Goal: Task Accomplishment & Management: Complete application form

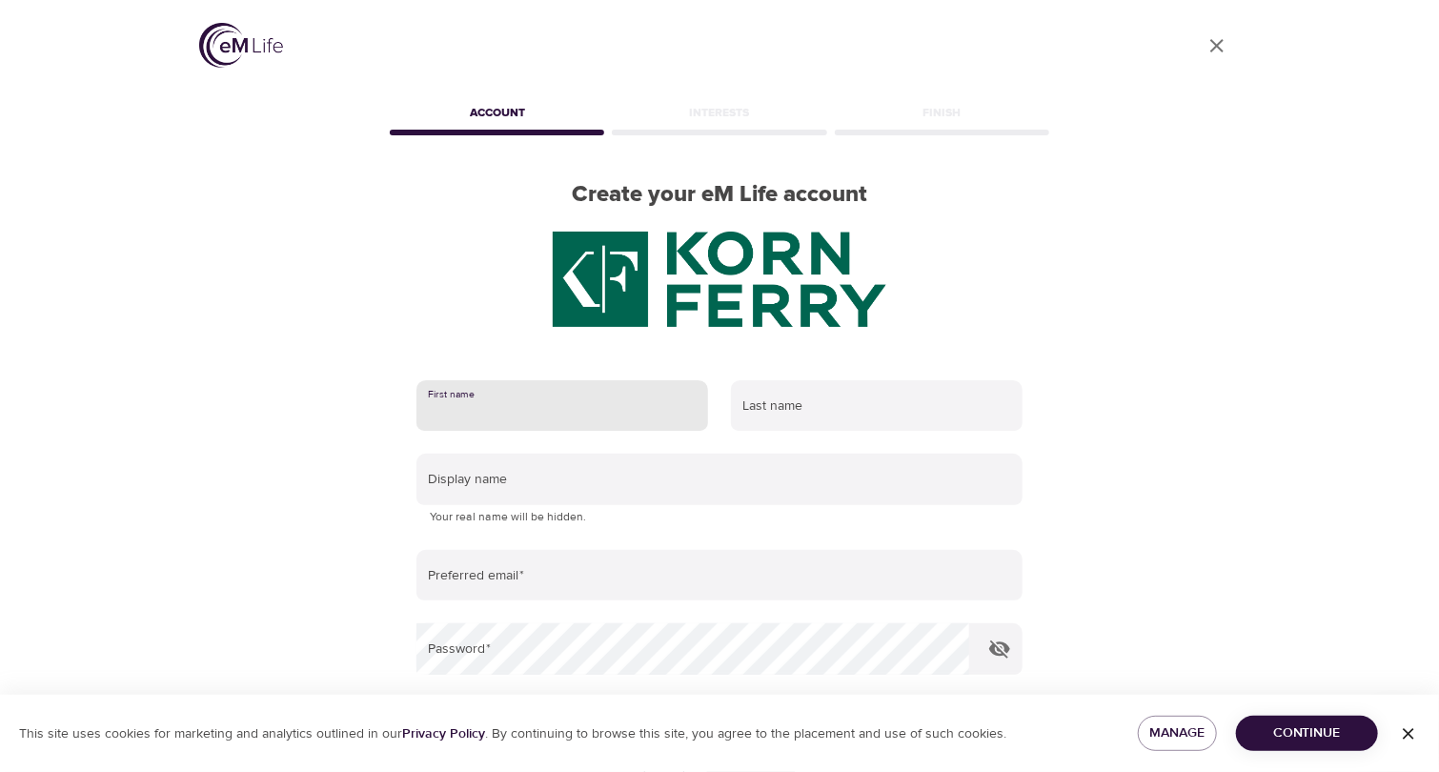
click at [556, 409] on input "text" at bounding box center [562, 405] width 292 height 51
type input "Aicel"
type input "Abad"
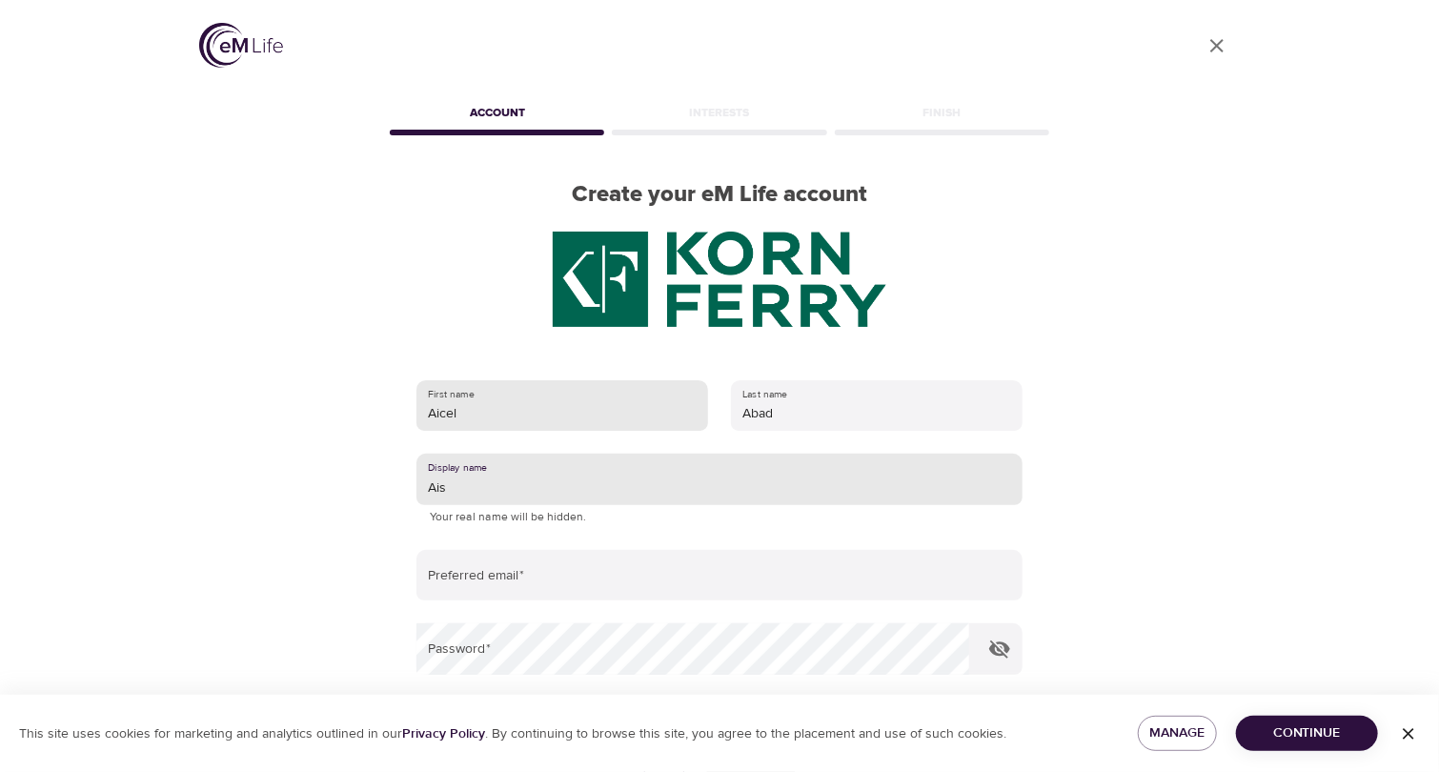
type input "Ais"
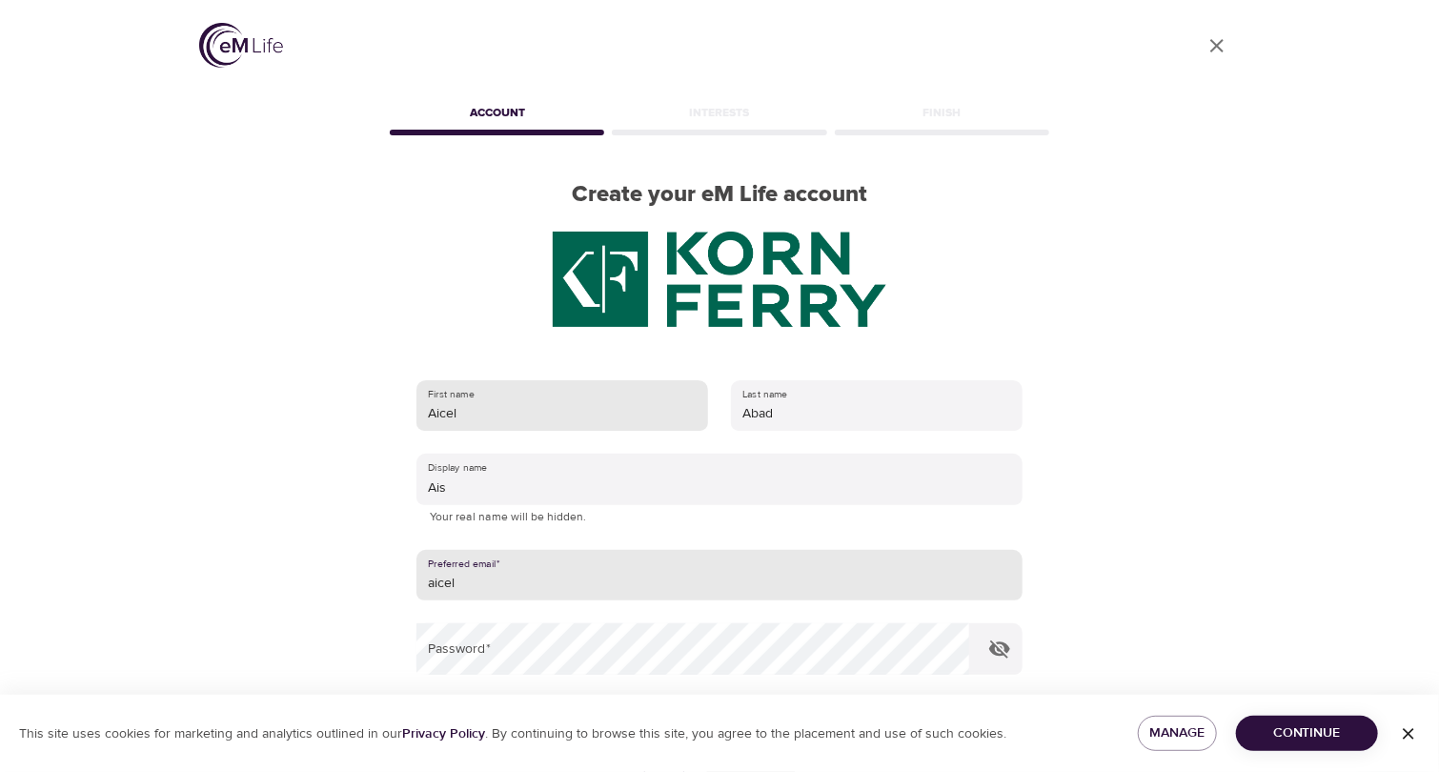
type input "[EMAIL_ADDRESS][DOMAIN_NAME]"
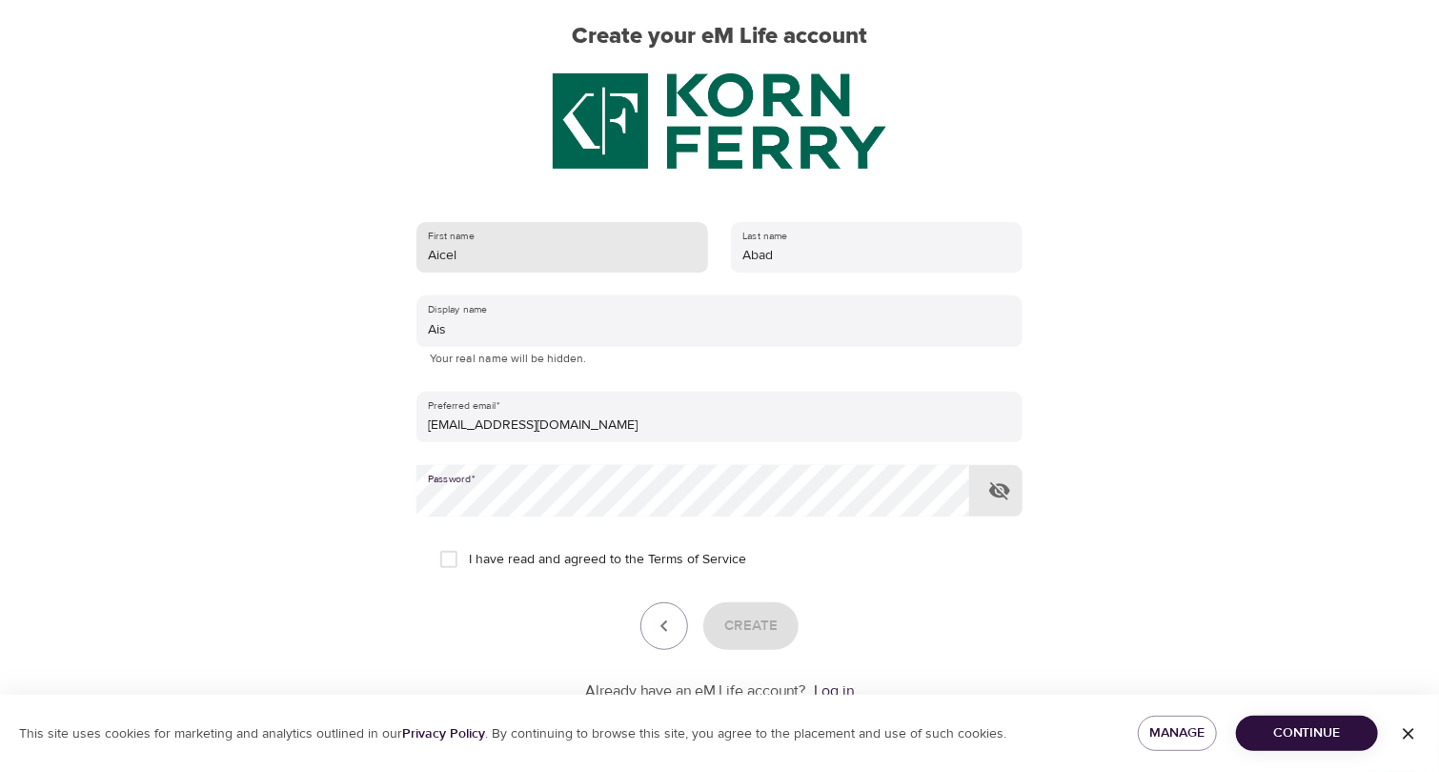
scroll to position [162, 0]
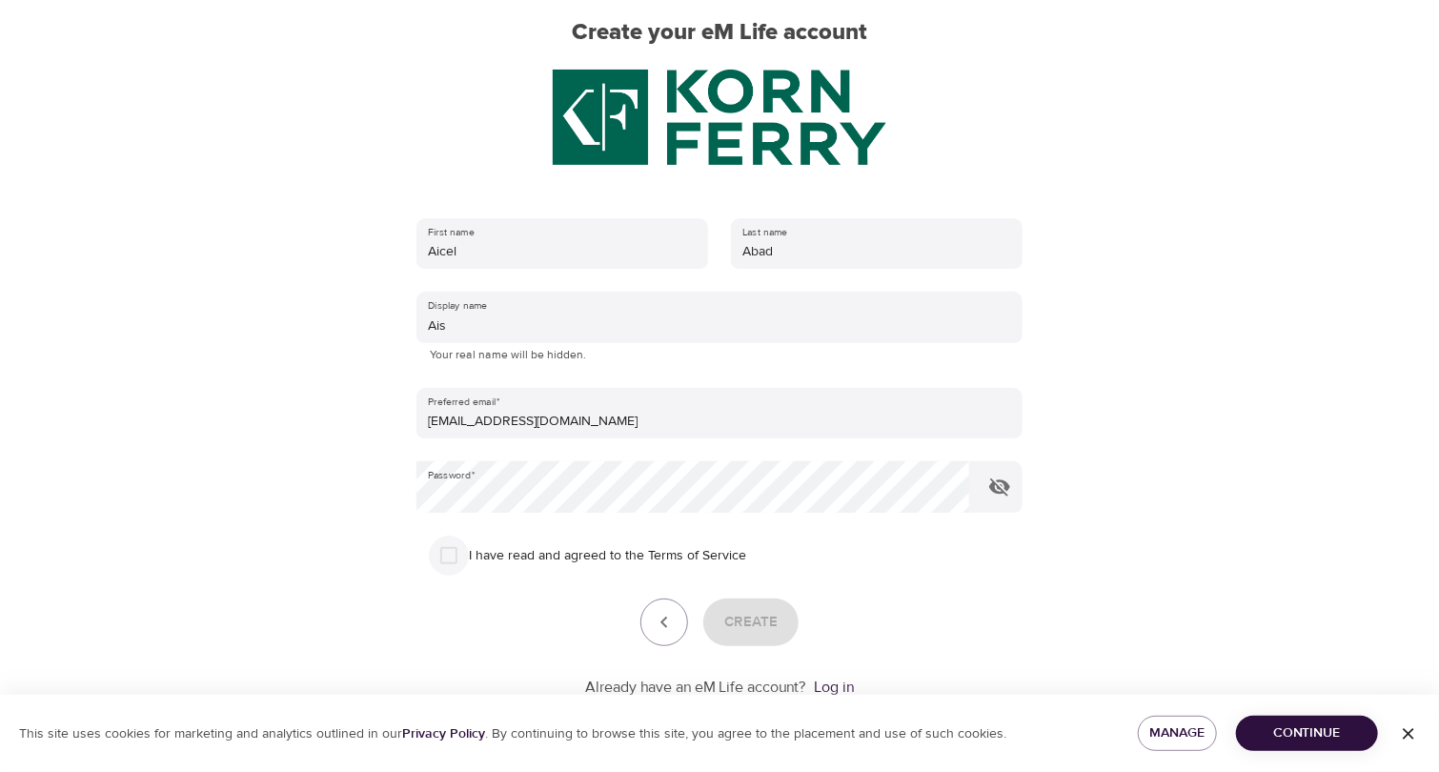
click at [449, 558] on input "I have read and agreed to the Terms of Service" at bounding box center [449, 555] width 40 height 40
checkbox input "true"
click at [751, 618] on span "Create" at bounding box center [750, 622] width 53 height 25
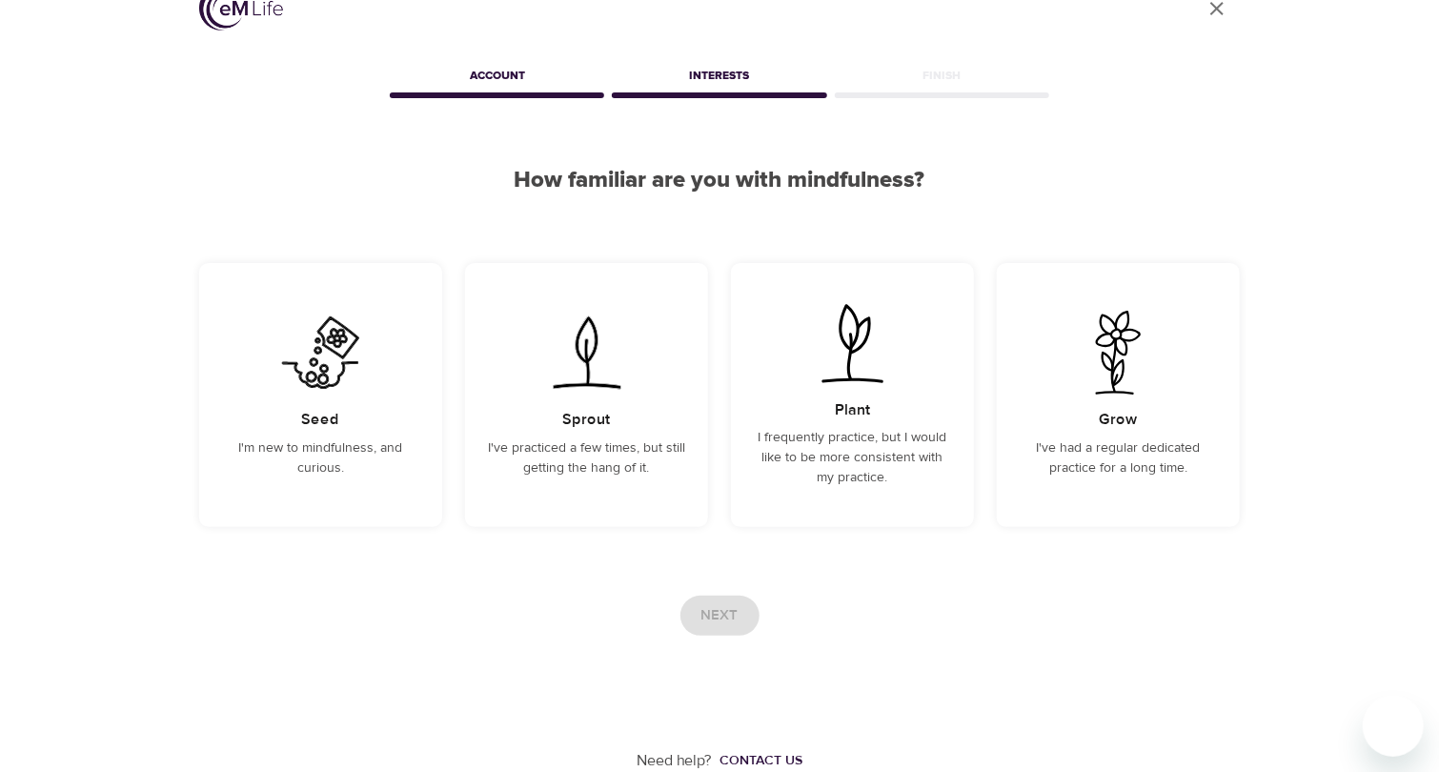
scroll to position [36, 0]
click at [817, 381] on img at bounding box center [852, 344] width 96 height 84
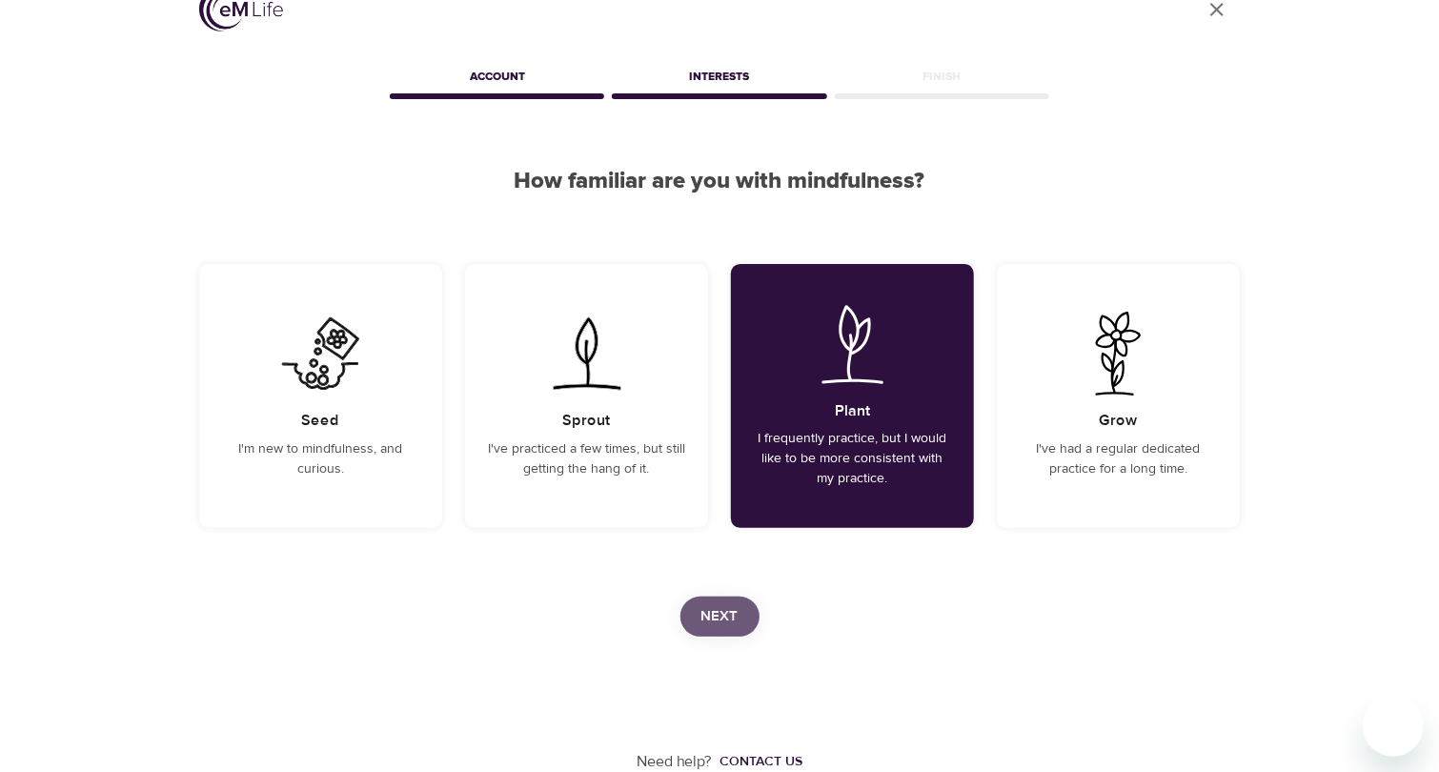
click at [724, 632] on button "Next" at bounding box center [719, 616] width 79 height 40
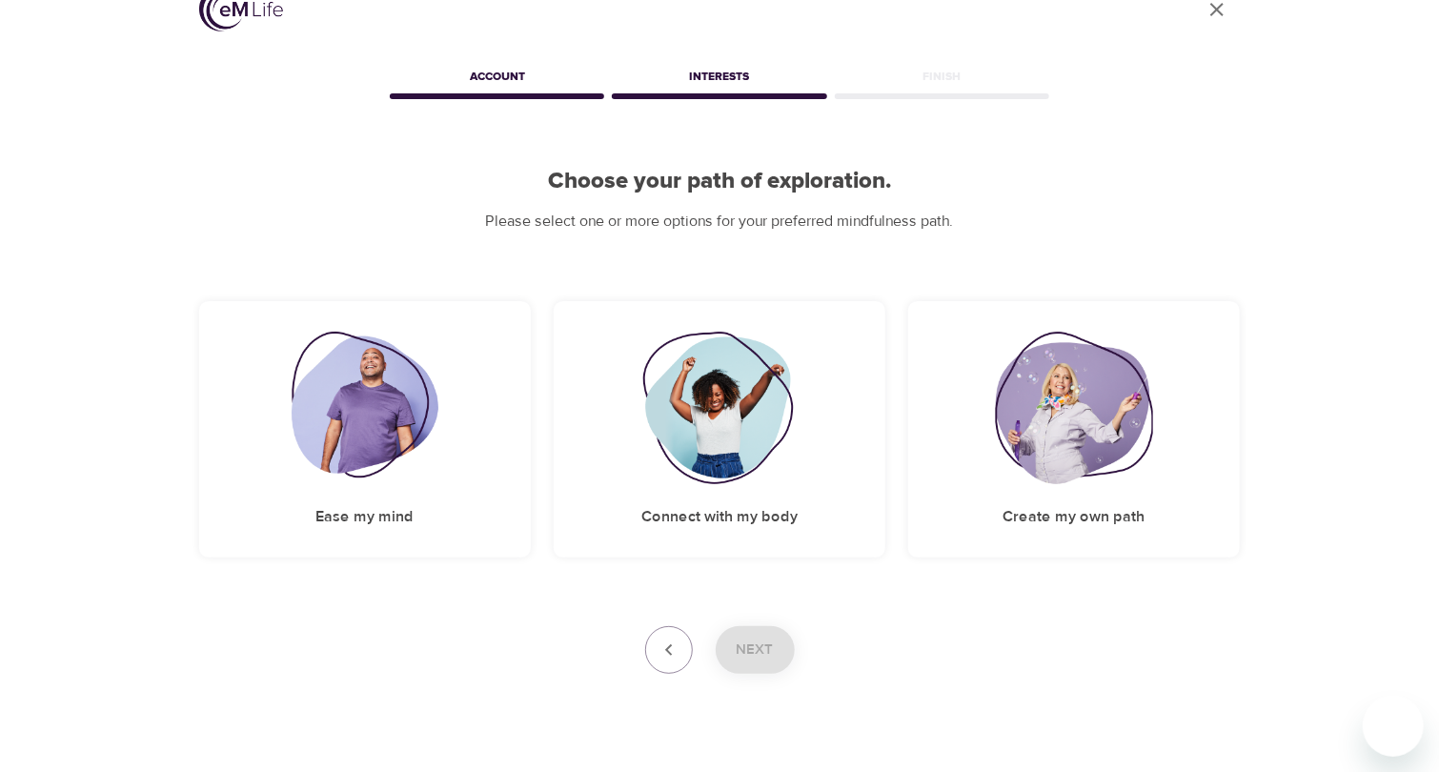
scroll to position [0, 0]
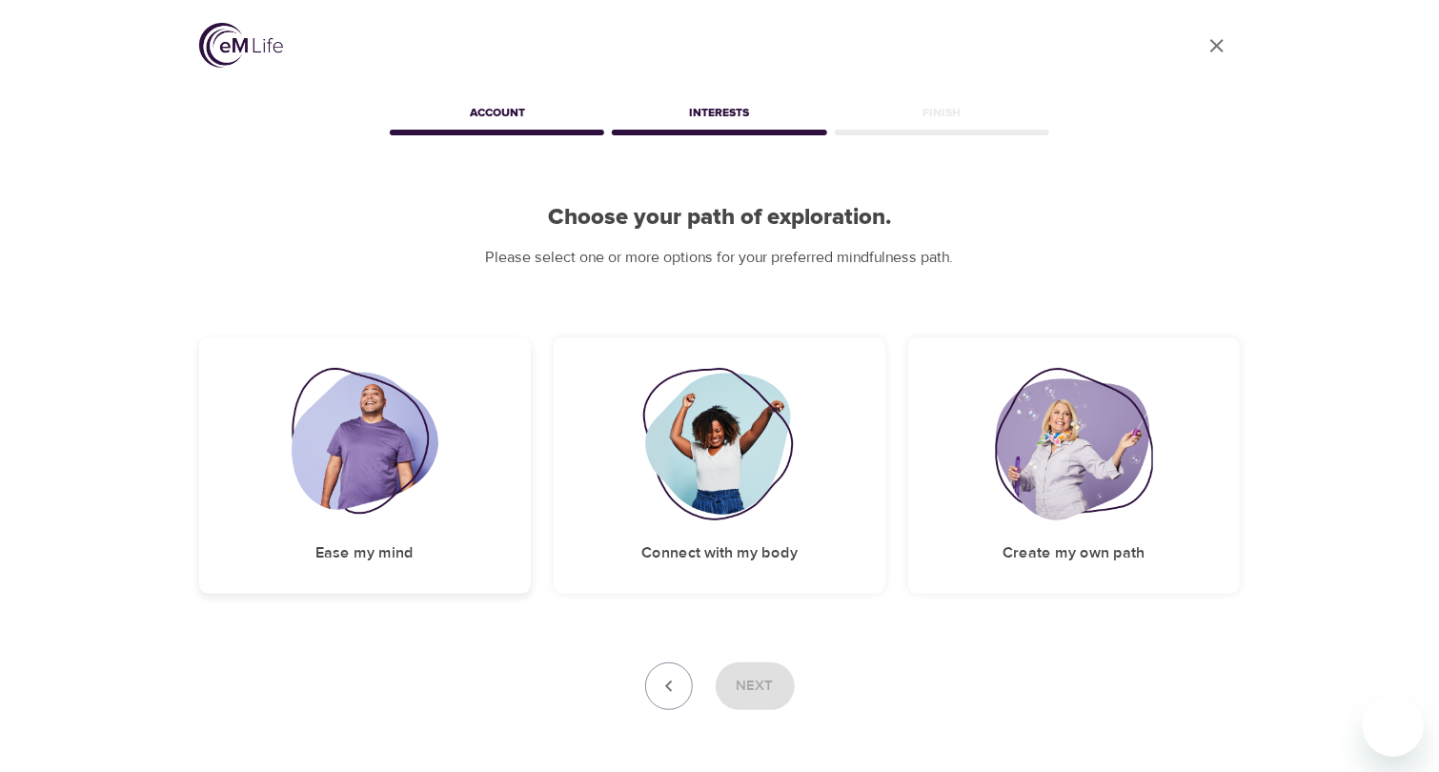
click at [427, 538] on div "Ease my mind" at bounding box center [365, 465] width 332 height 256
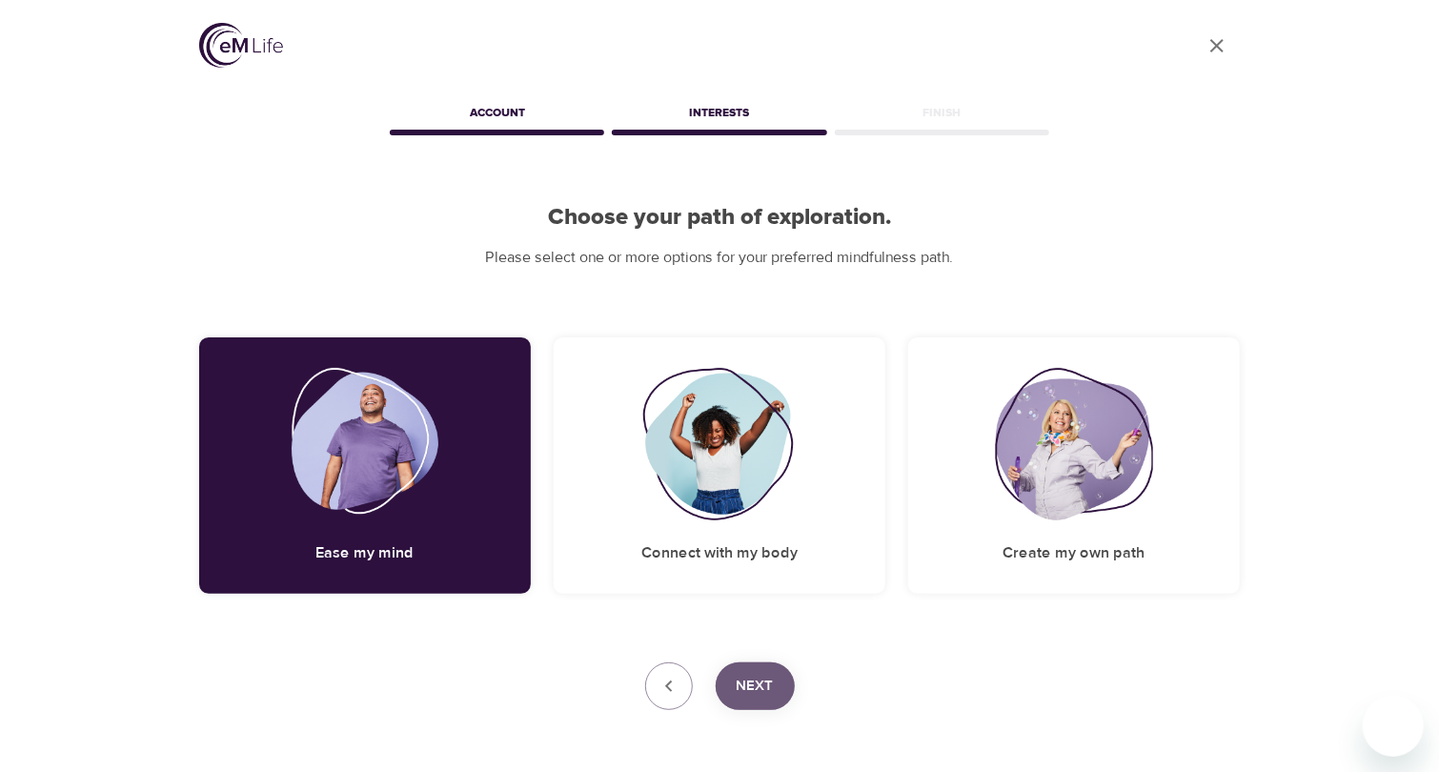
click at [748, 668] on button "Next" at bounding box center [755, 686] width 79 height 48
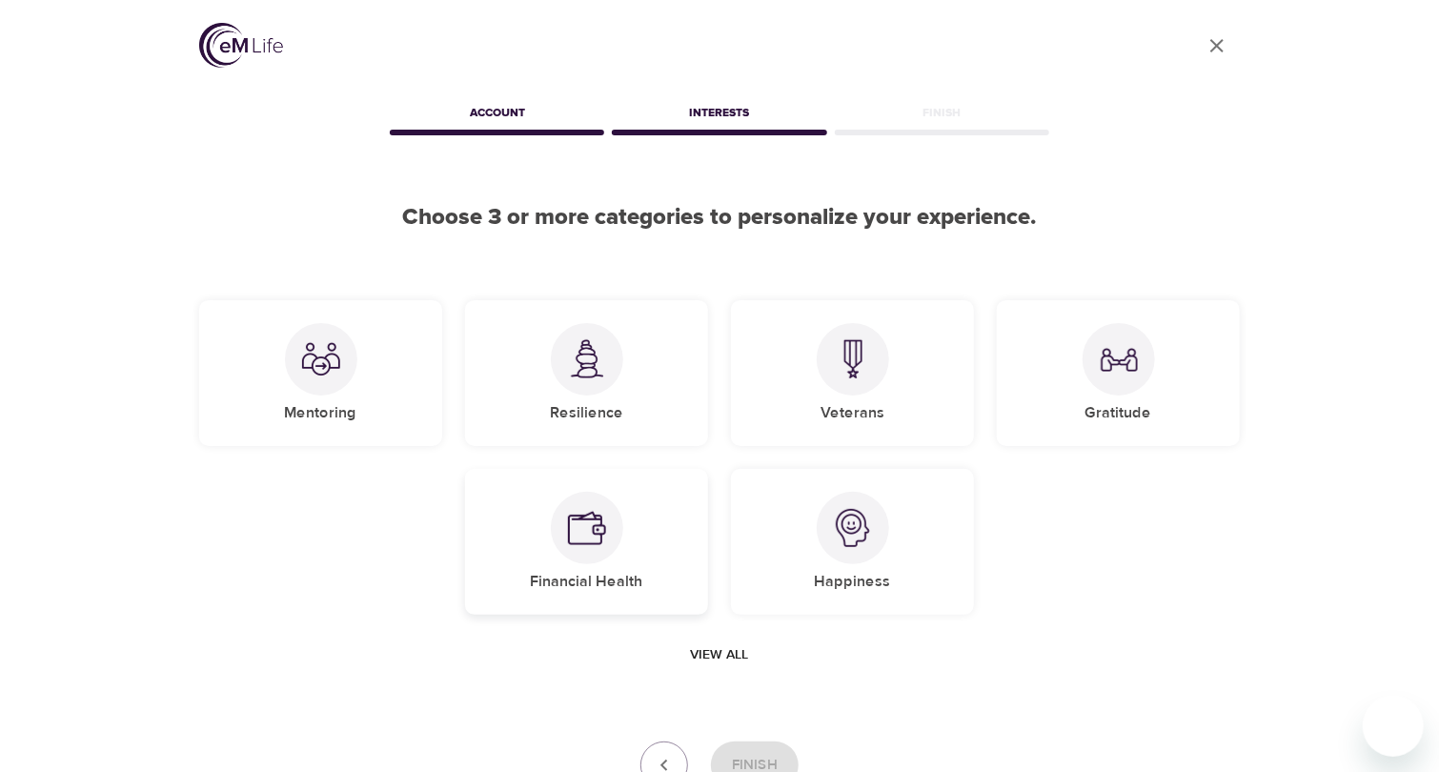
scroll to position [152, 0]
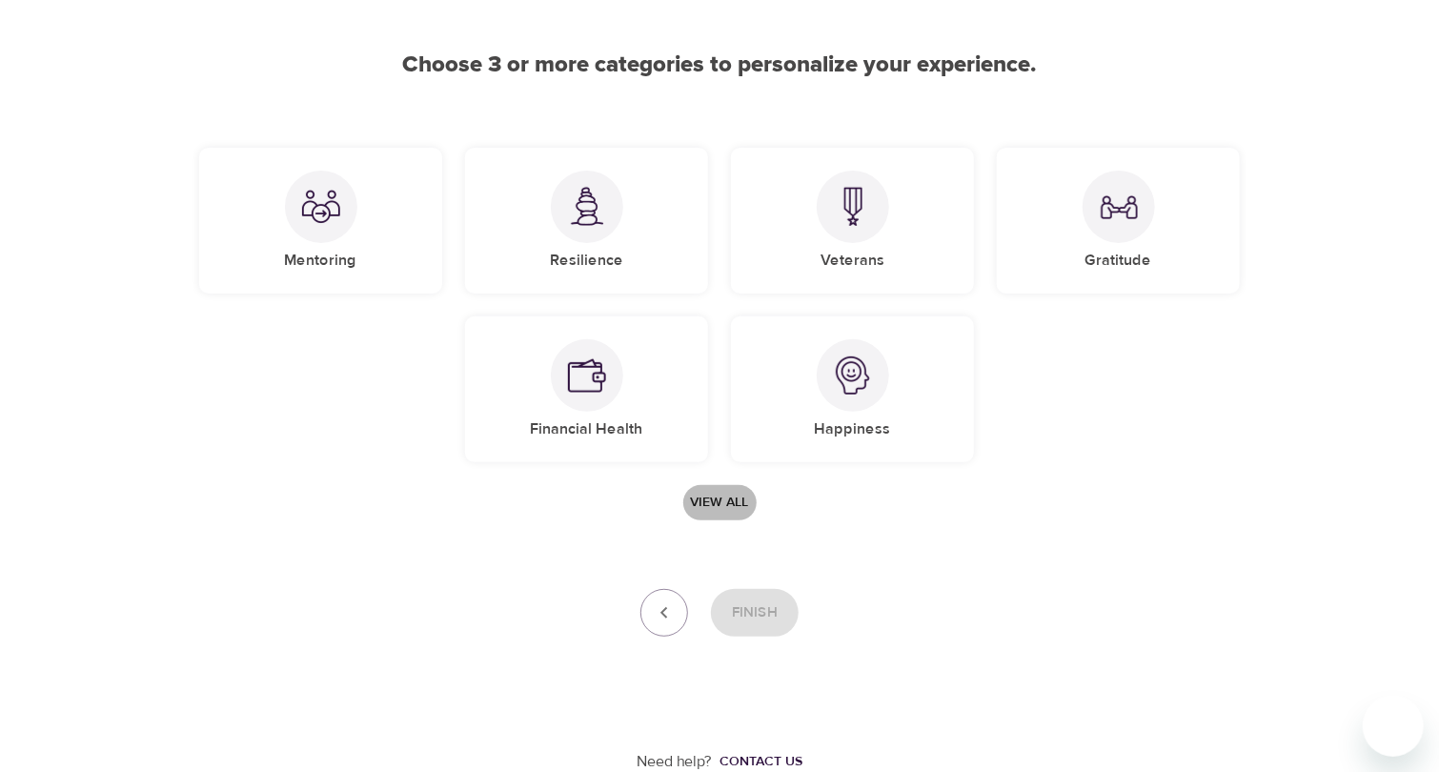
click at [728, 495] on span "View all" at bounding box center [720, 503] width 58 height 24
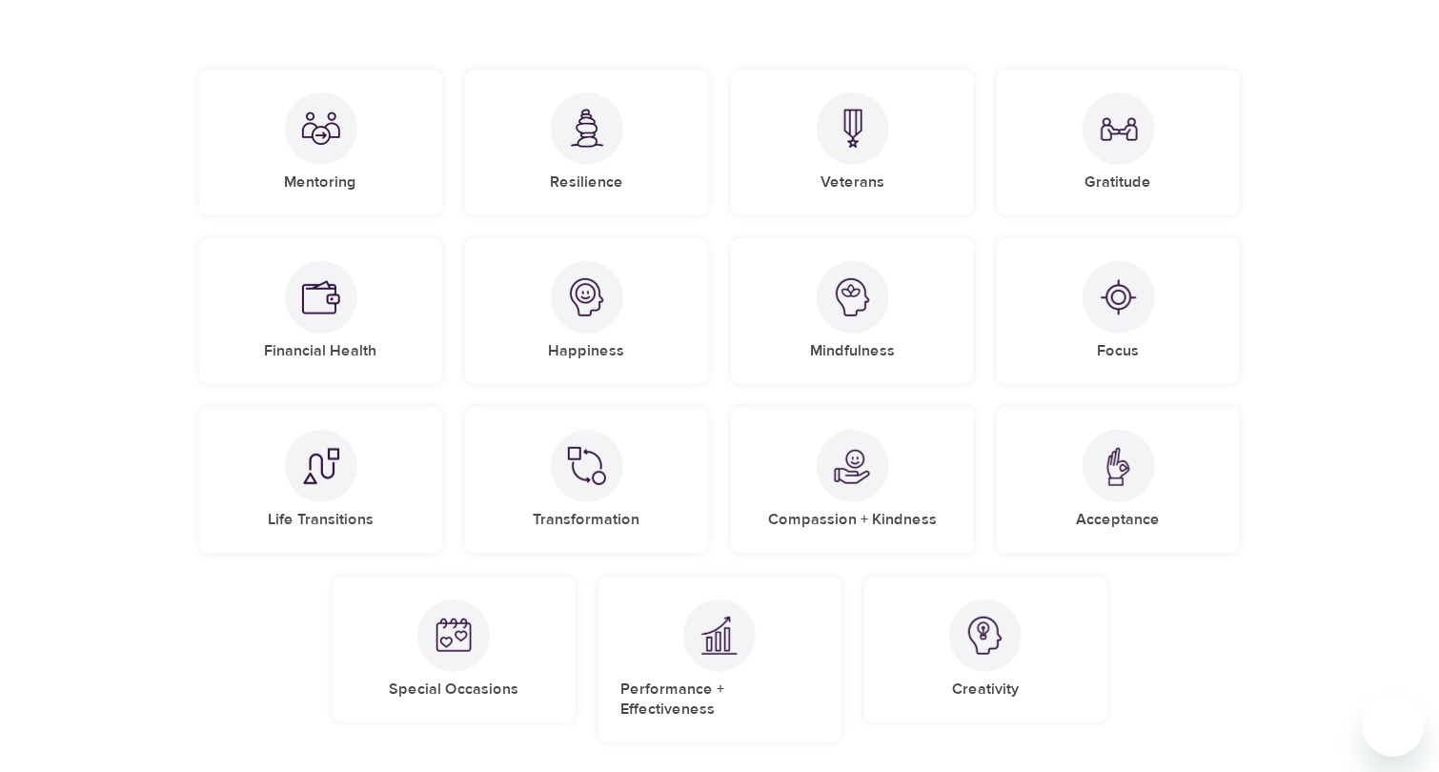
scroll to position [232, 0]
click at [595, 327] on div at bounding box center [587, 296] width 72 height 72
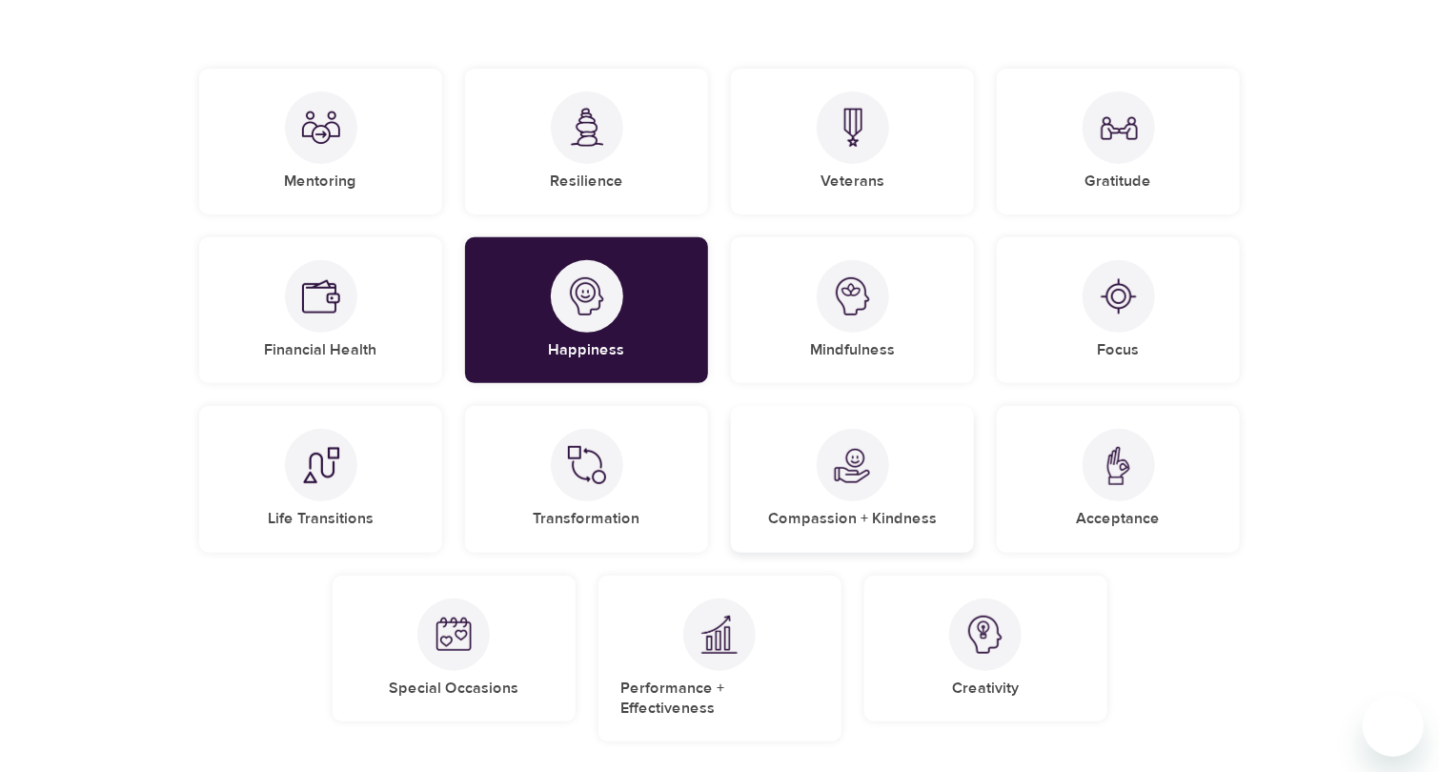
click at [892, 486] on div "Compassion + Kindness" at bounding box center [852, 479] width 243 height 146
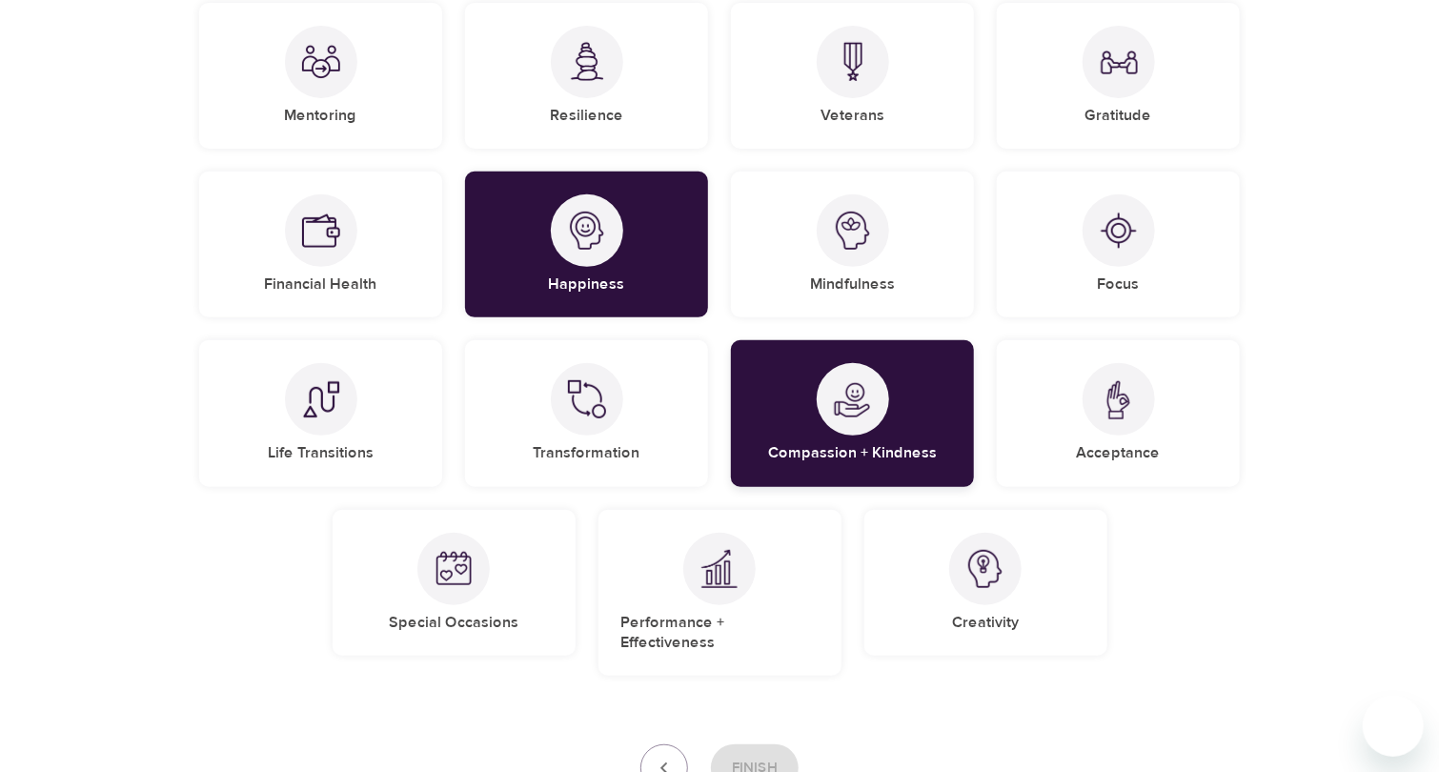
scroll to position [300, 0]
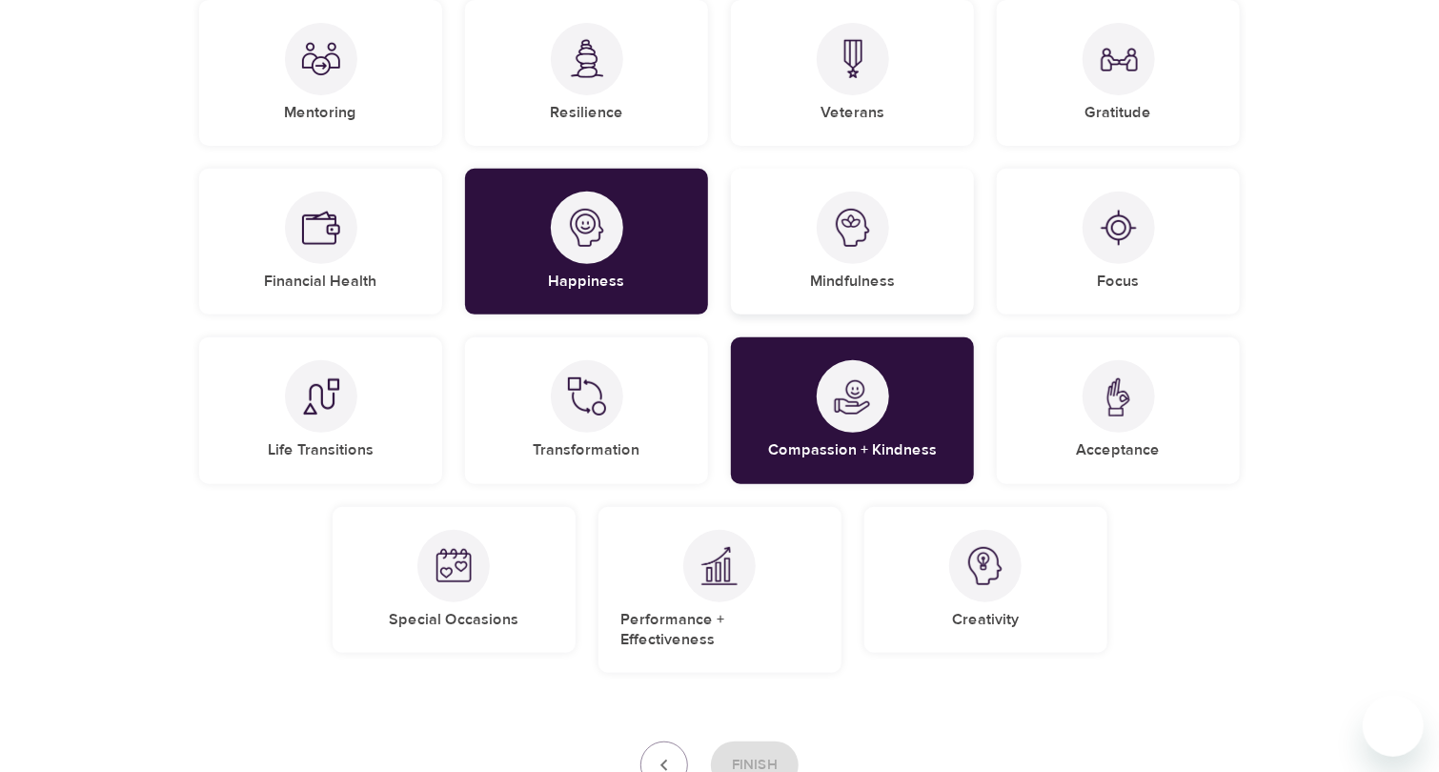
click at [903, 245] on div "Mindfulness" at bounding box center [852, 242] width 243 height 146
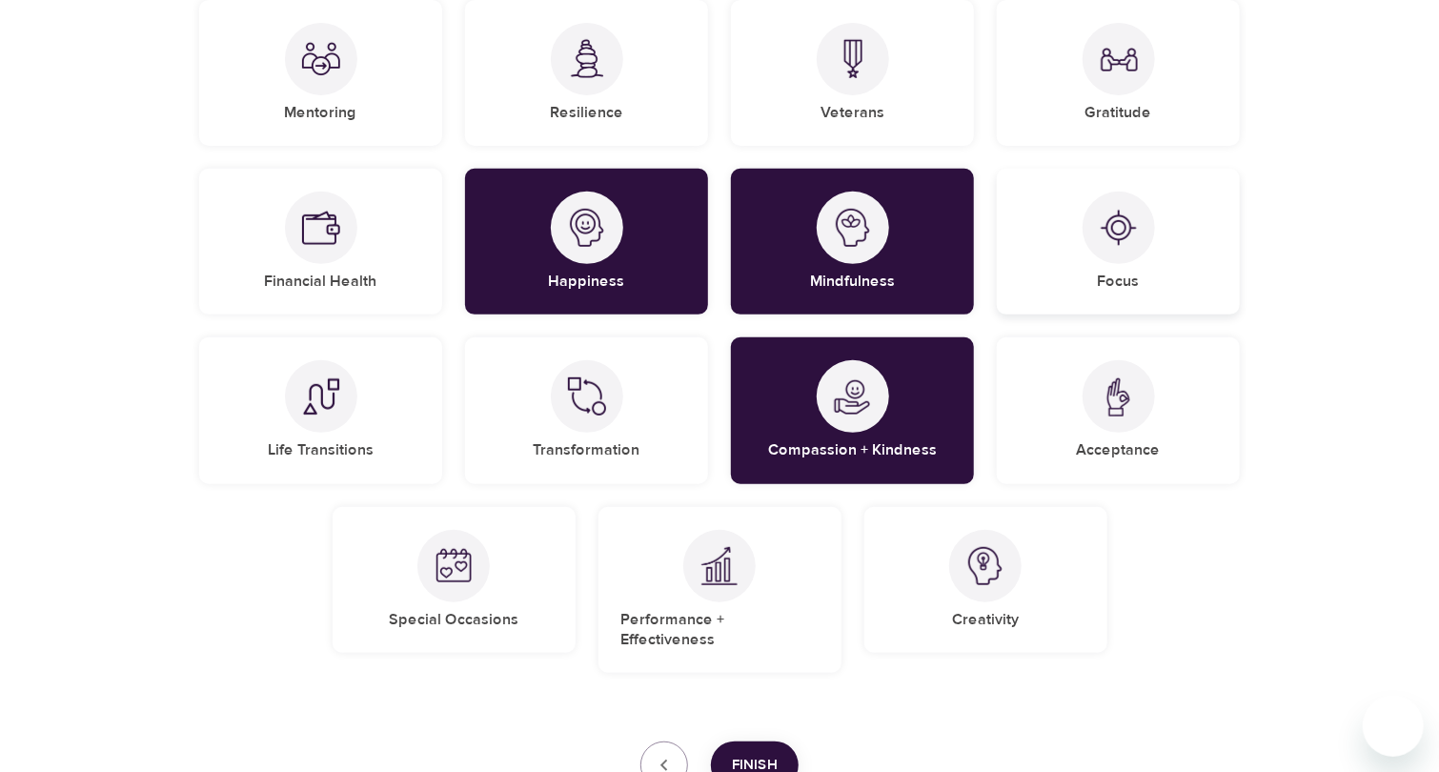
click at [1097, 262] on div "Focus" at bounding box center [1118, 242] width 243 height 146
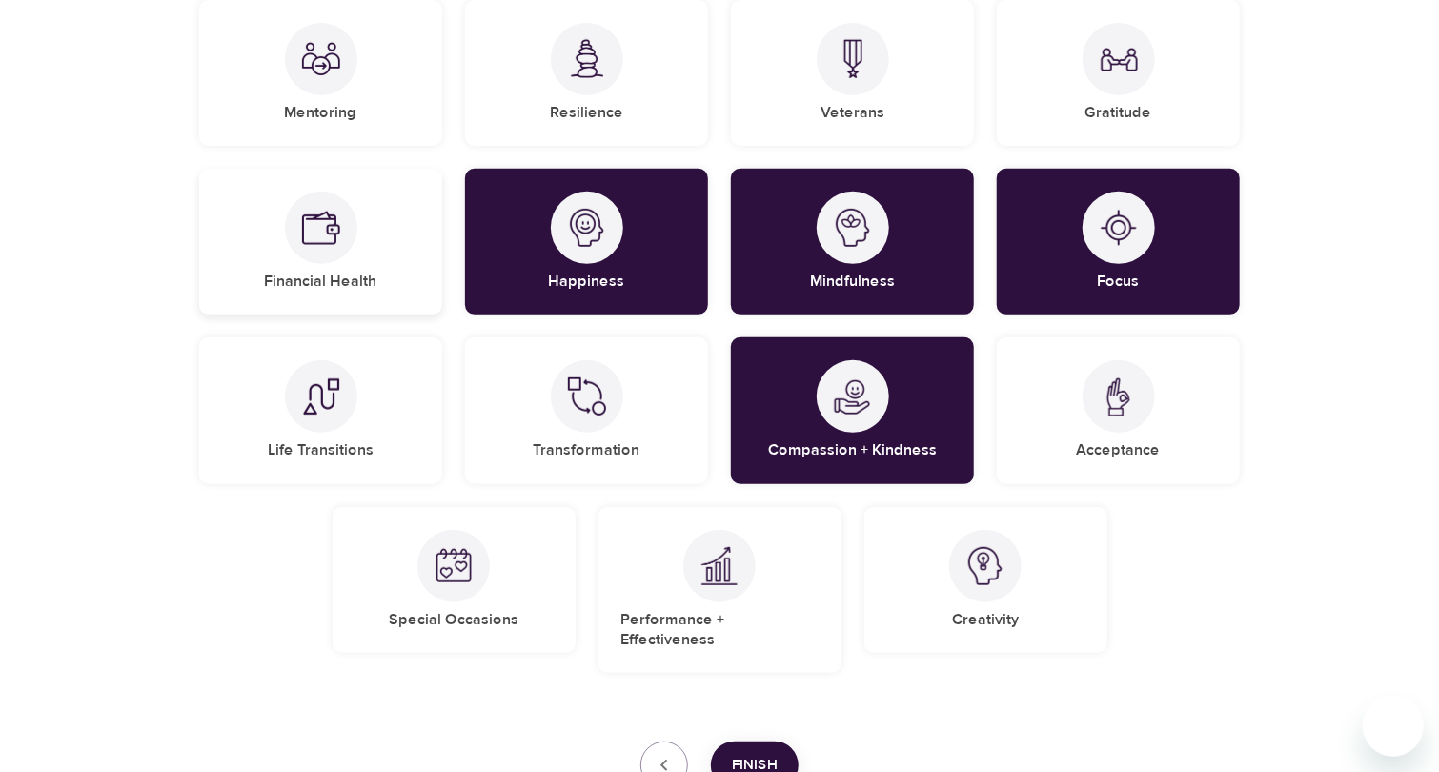
click at [302, 233] on img at bounding box center [321, 228] width 38 height 38
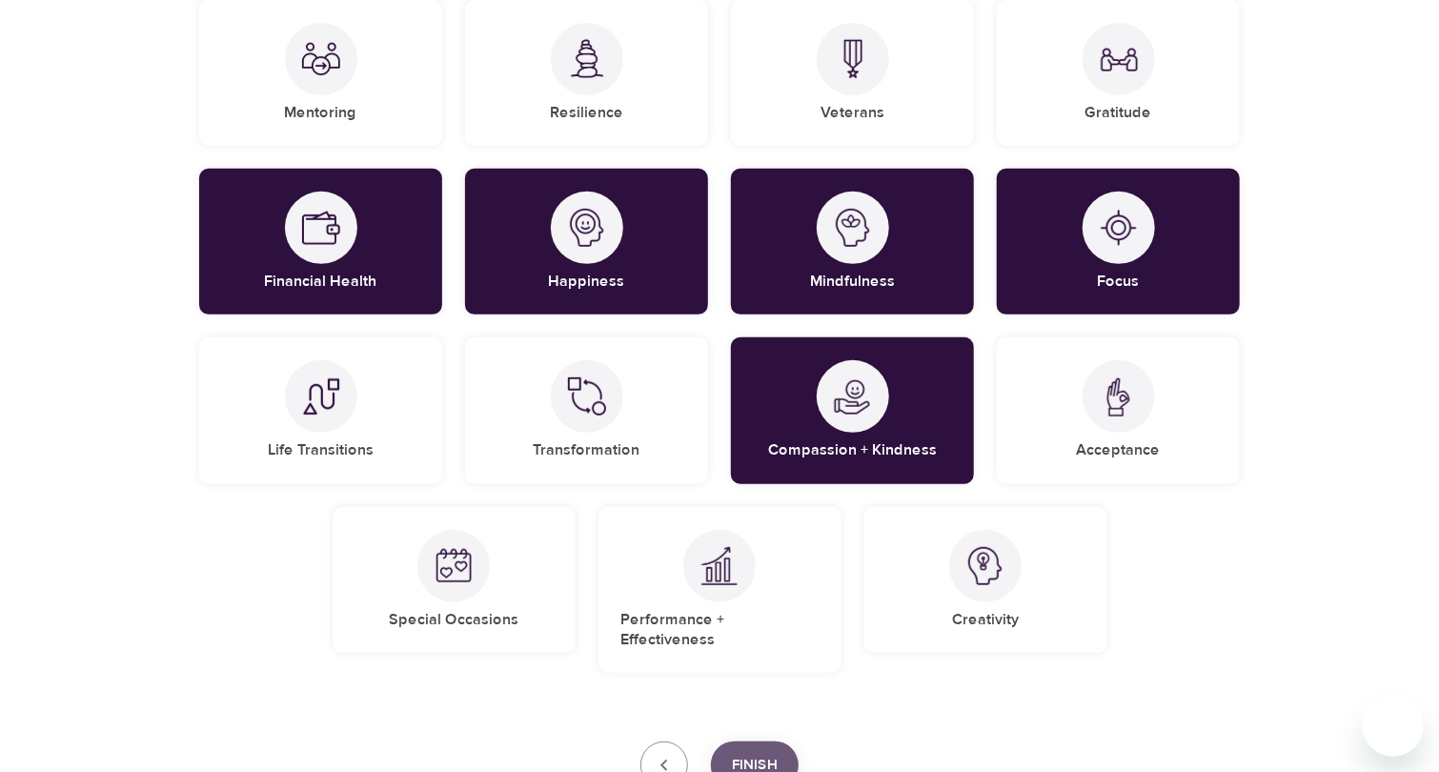
click at [769, 741] on button "Finish" at bounding box center [755, 765] width 88 height 48
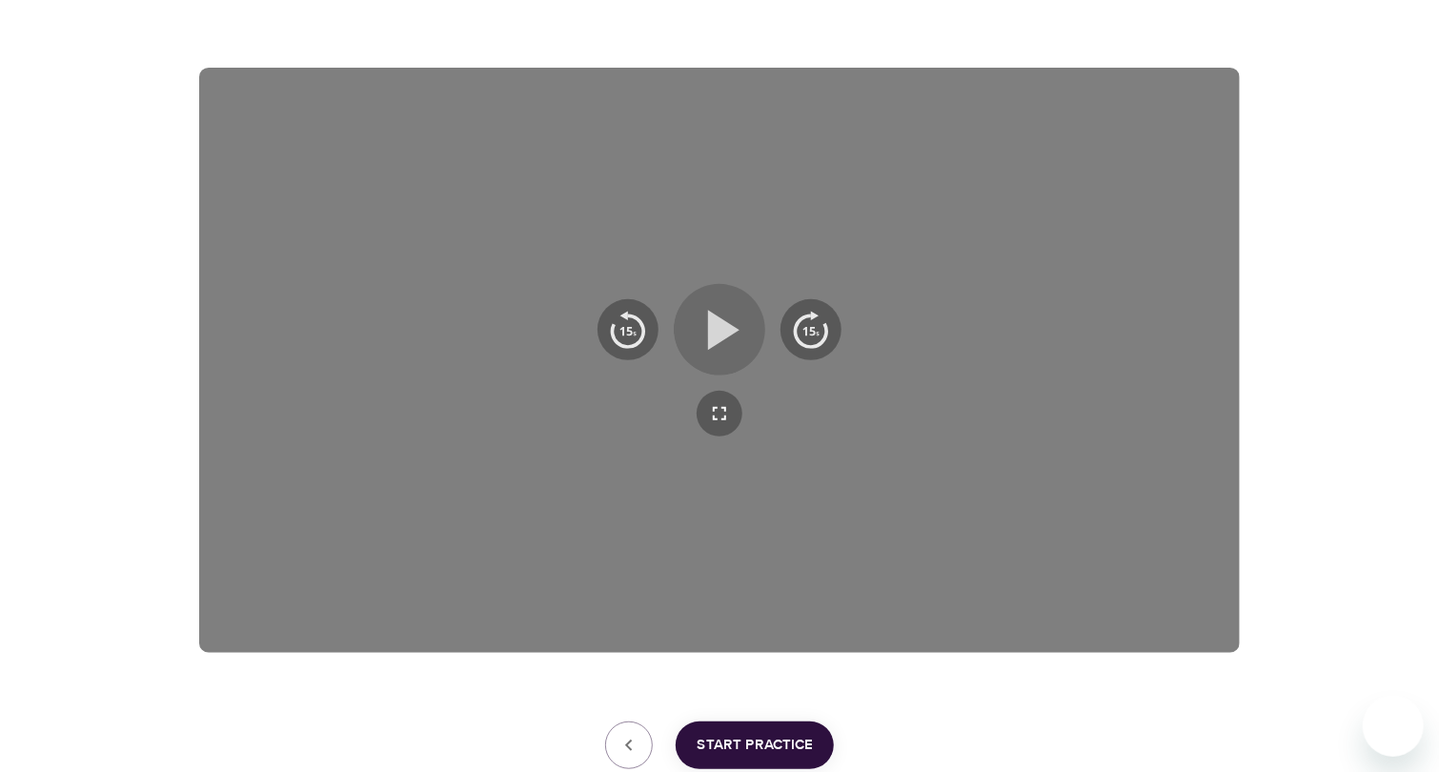
click at [708, 333] on icon "button" at bounding box center [723, 330] width 31 height 40
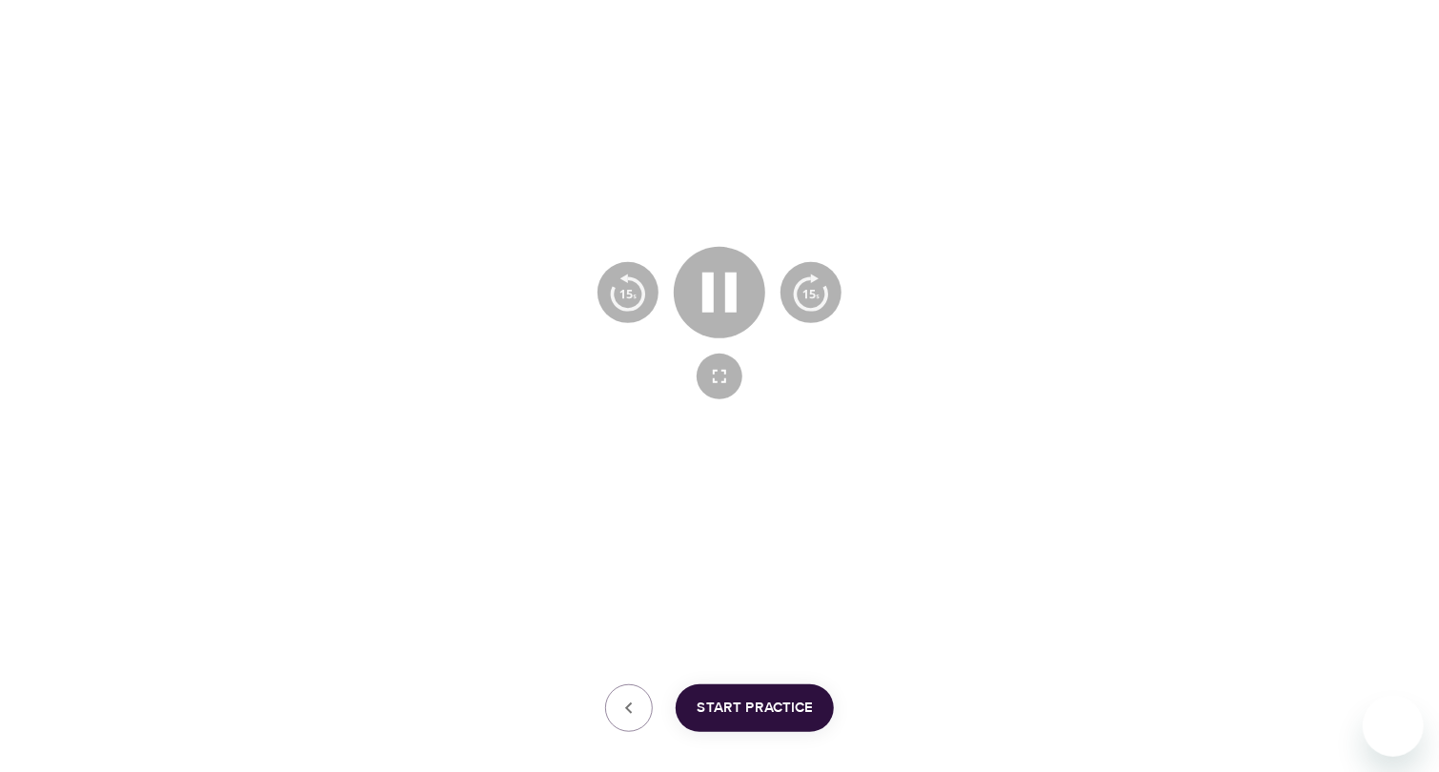
scroll to position [401, 0]
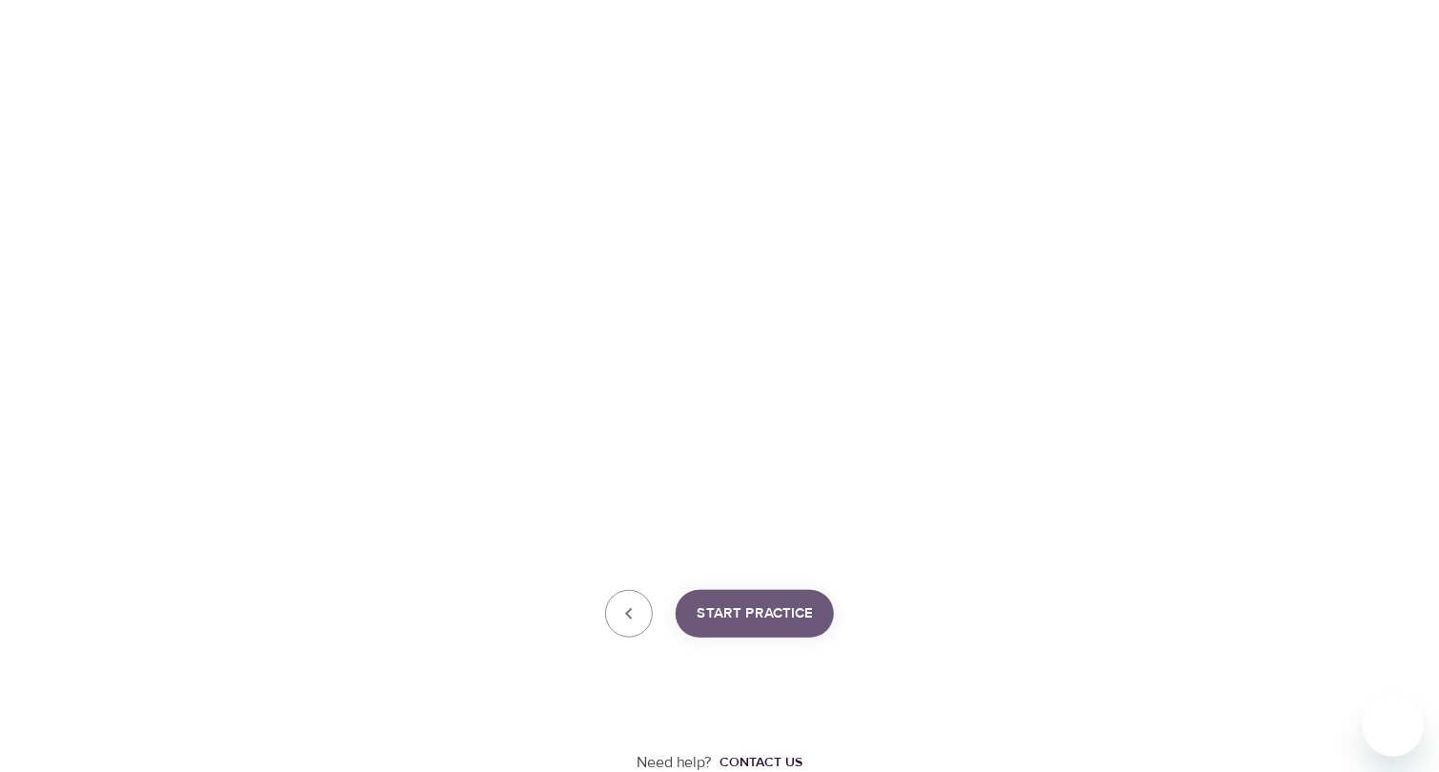
click at [732, 618] on span "Start Practice" at bounding box center [754, 613] width 116 height 25
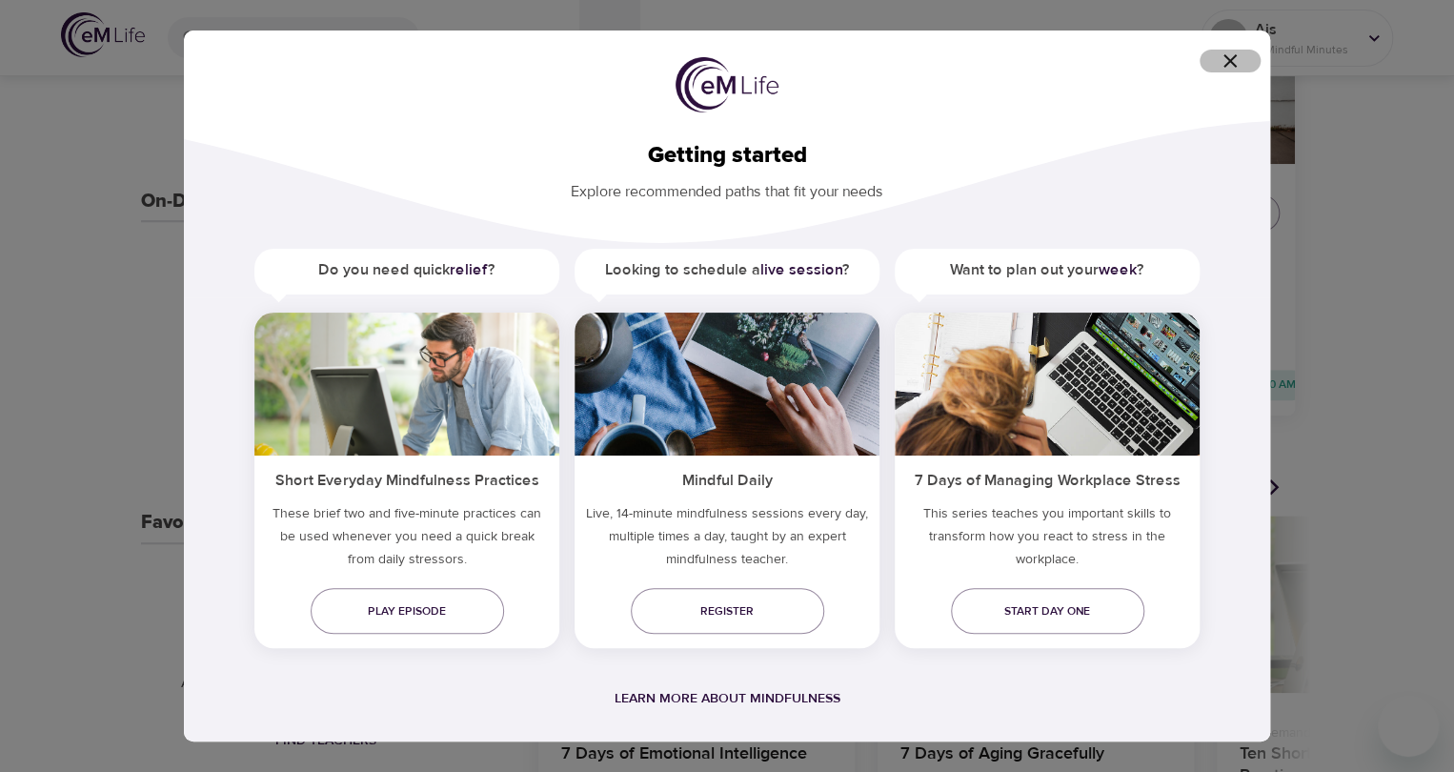
click at [1229, 58] on icon "button" at bounding box center [1230, 61] width 23 height 23
